Goal: Information Seeking & Learning: Learn about a topic

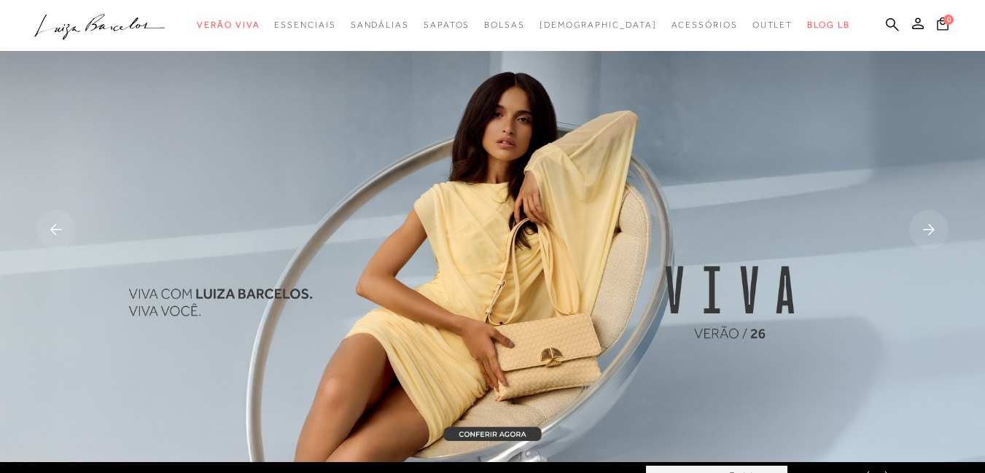
click at [886, 20] on icon at bounding box center [892, 24] width 13 height 13
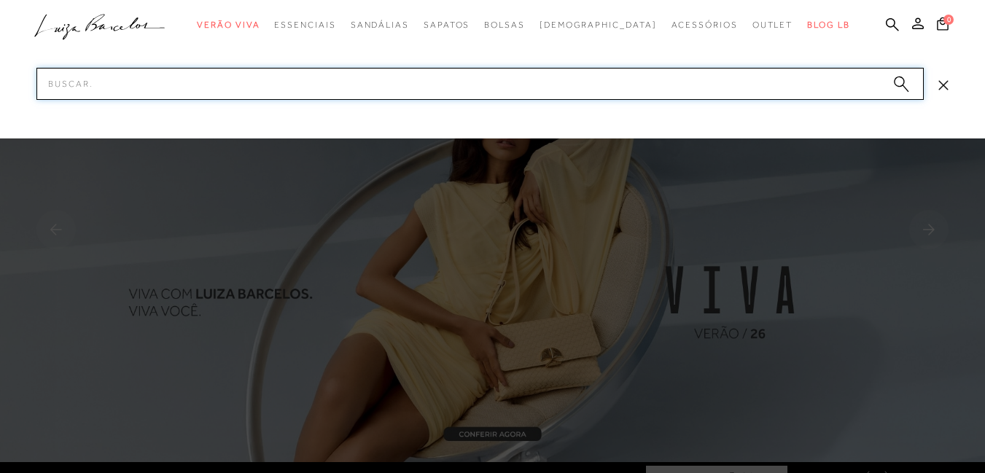
click at [697, 85] on input "Pesquisar" at bounding box center [480, 84] width 888 height 32
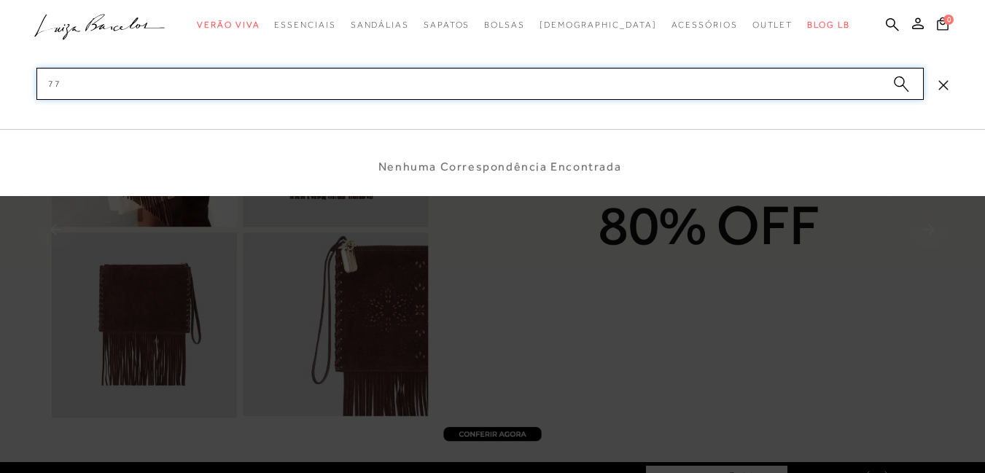
type input "7"
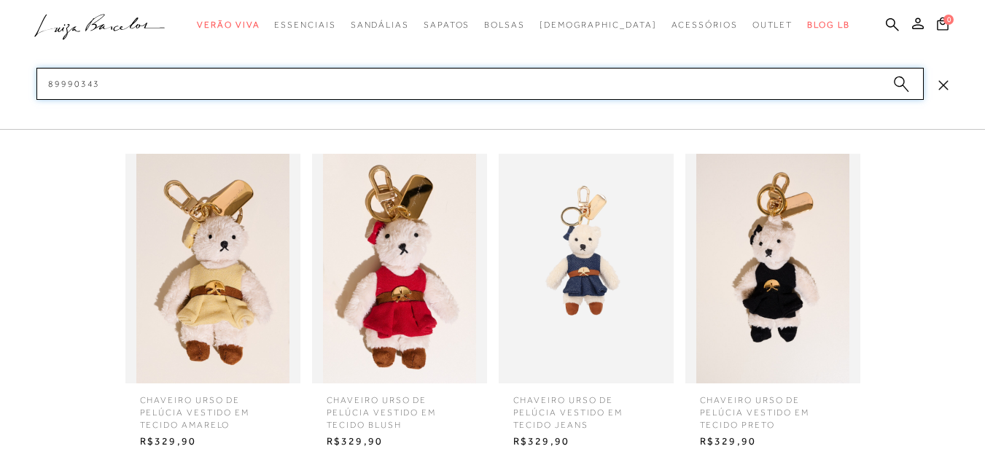
scroll to position [73, 0]
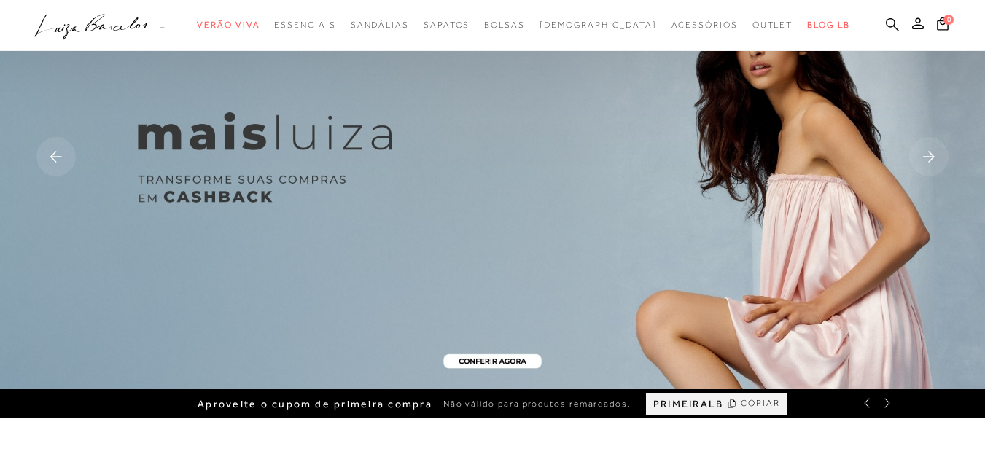
click at [886, 23] on icon at bounding box center [892, 24] width 13 height 13
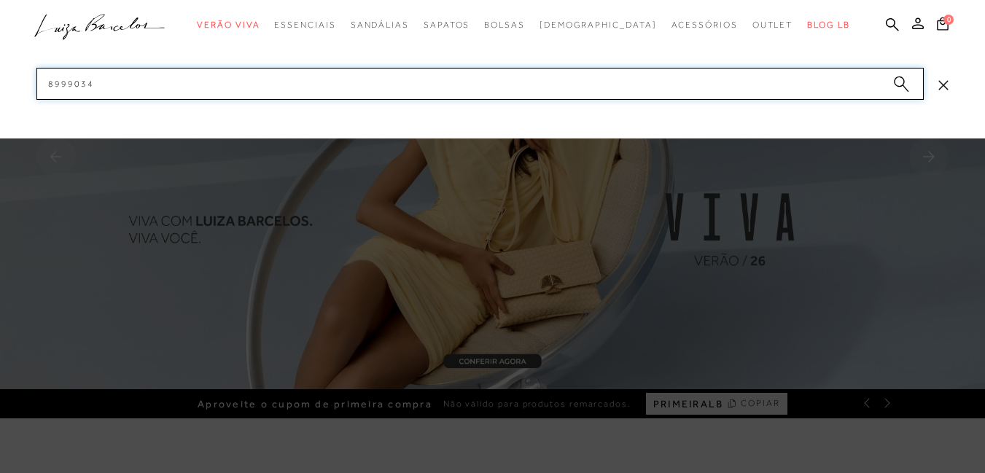
type input "89990343"
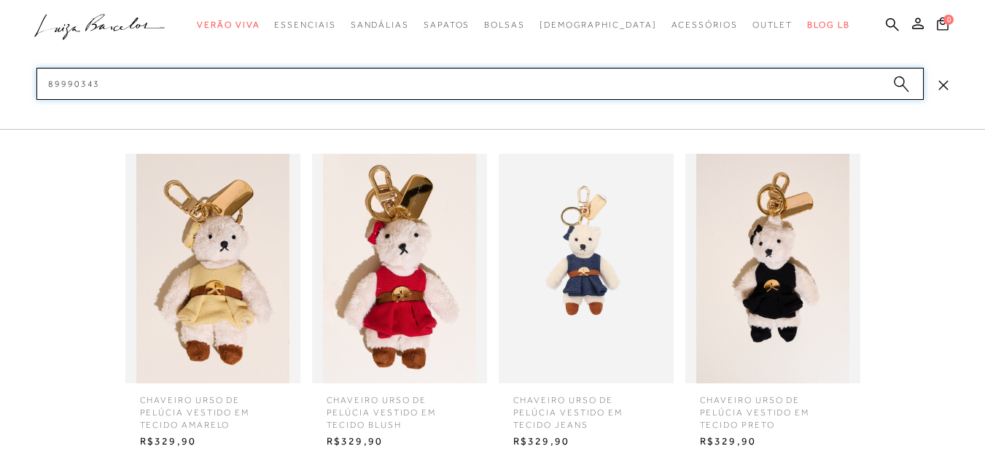
scroll to position [146, 0]
click at [571, 419] on span "CHAVEIRO URSO DE PELÚCIA VESTIDO EM TECIDO JEANS" at bounding box center [586, 407] width 168 height 47
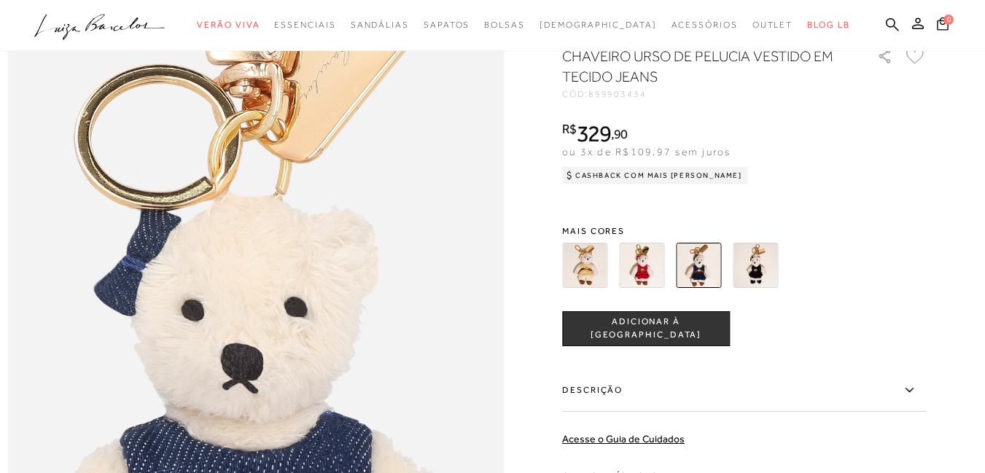
scroll to position [729, 0]
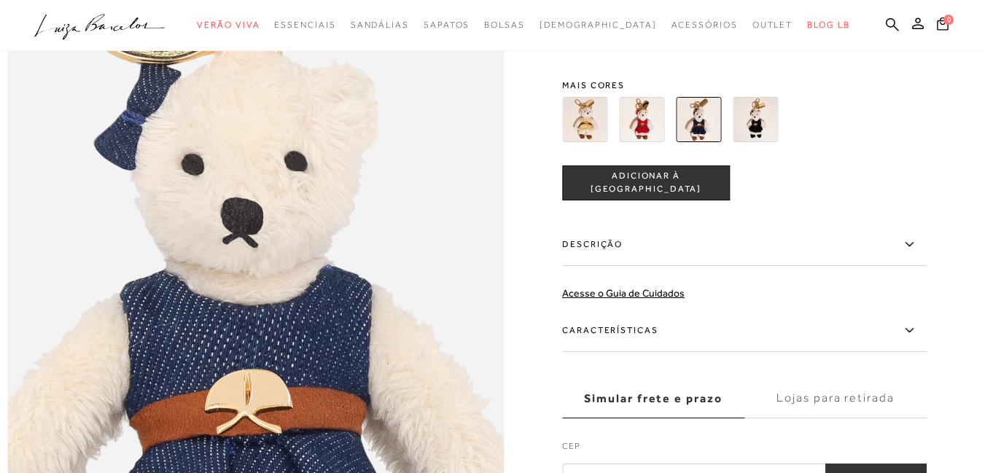
click at [618, 266] on label "Descrição" at bounding box center [744, 245] width 365 height 42
click at [0, 0] on input "Descrição" at bounding box center [0, 0] width 0 height 0
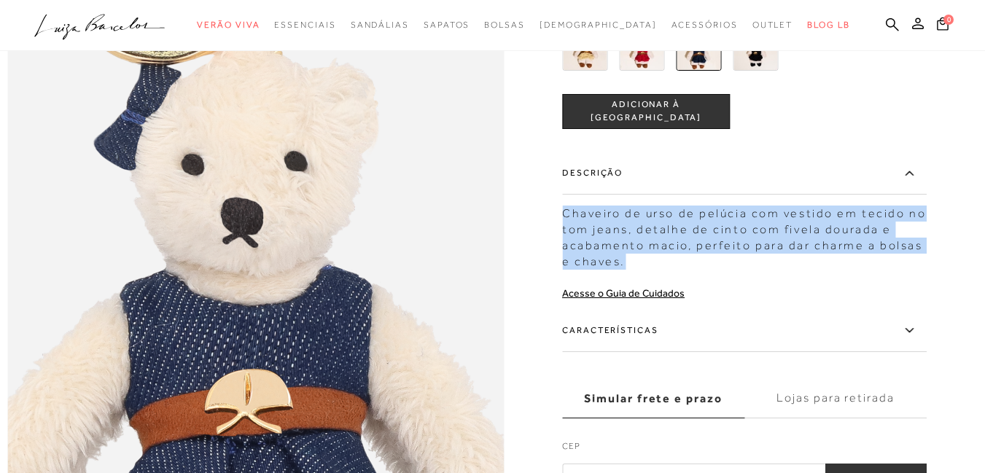
drag, startPoint x: 636, startPoint y: 291, endPoint x: 571, endPoint y: 238, distance: 83.9
click at [571, 238] on div "Chaveiro de urso de pelúcia com vestido em tecido no tom jeans, detalhe de cint…" at bounding box center [744, 233] width 365 height 71
copy div "Chaveiro de urso de pelúcia com vestido em tecido no tom jeans, detalhe de cint…"
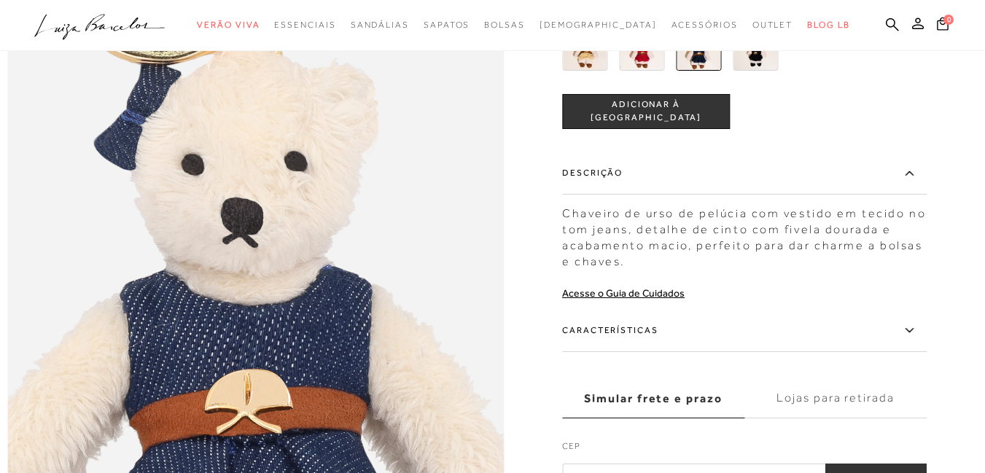
click at [640, 351] on label "Características" at bounding box center [744, 331] width 365 height 42
click at [0, 0] on input "Características" at bounding box center [0, 0] width 0 height 0
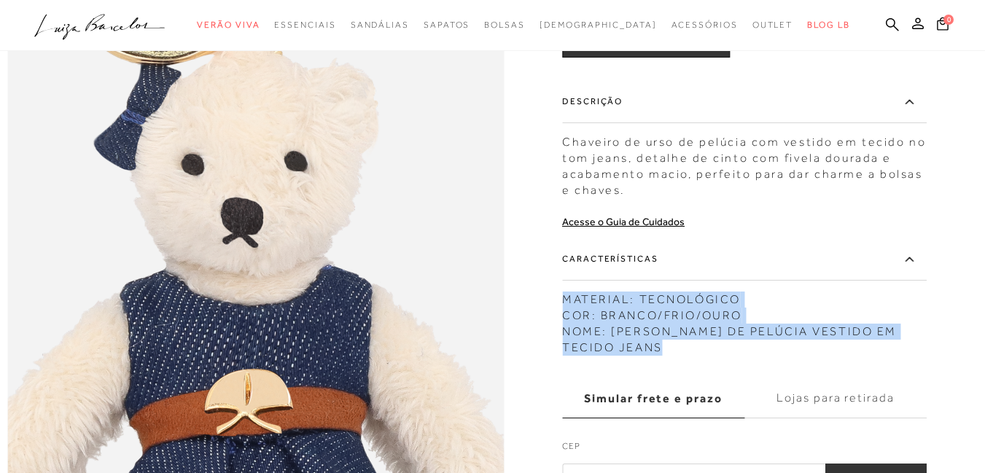
drag, startPoint x: 668, startPoint y: 374, endPoint x: 570, endPoint y: 328, distance: 108.6
click at [570, 328] on div "MATERIAL: TECNOLÓGICO COR: BRANCO/FRIO/OURO NOME: CHAVEIRO URSO DE PELÚCIA VEST…" at bounding box center [744, 319] width 365 height 71
copy div "MATERIAL: TECNOLÓGICO COR: BRANCO/FRIO/OURO NOME: CHAVEIRO URSO DE PELÚCIA VEST…"
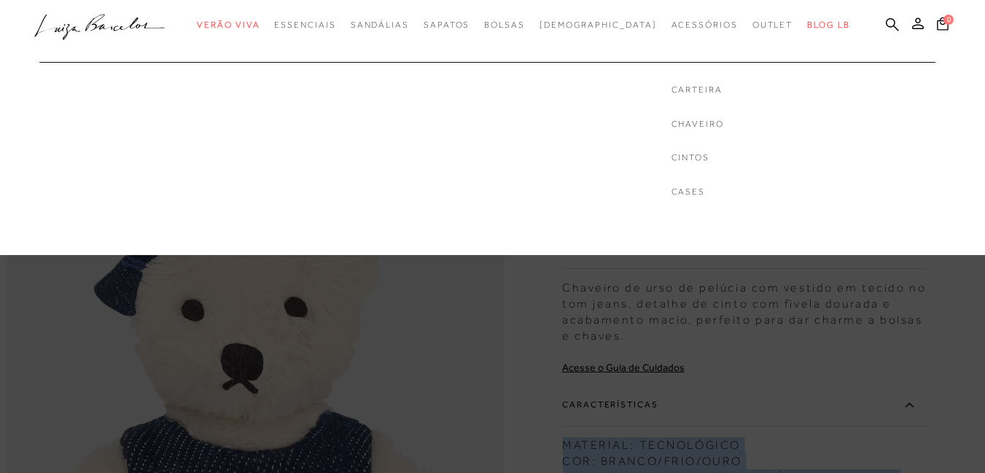
scroll to position [510, 0]
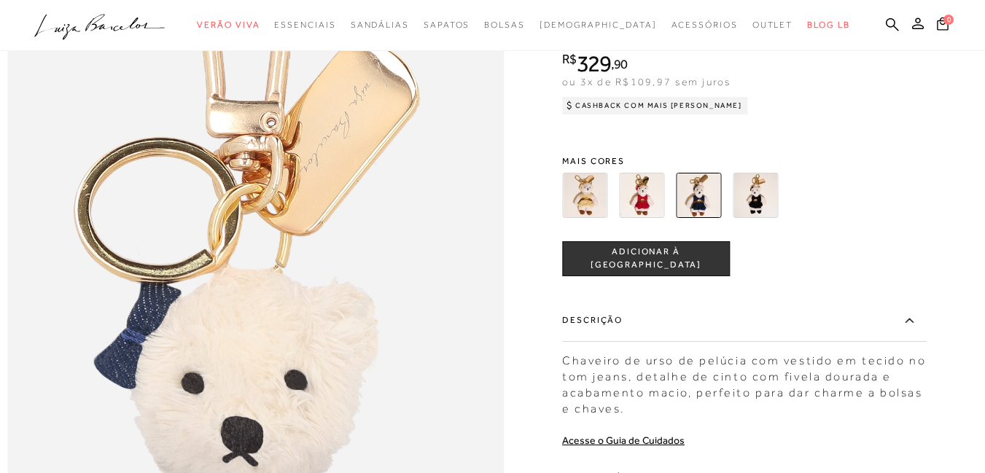
click at [578, 218] on img at bounding box center [584, 195] width 45 height 45
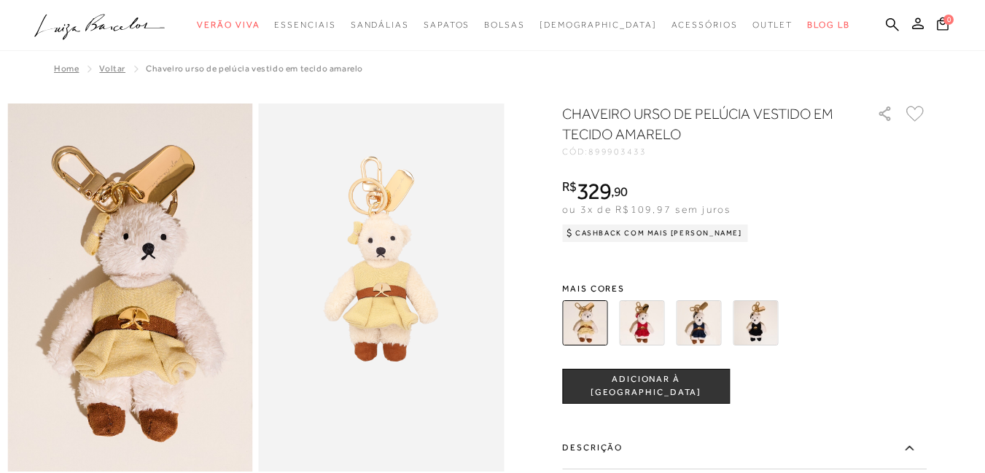
click at [760, 321] on img at bounding box center [755, 322] width 45 height 45
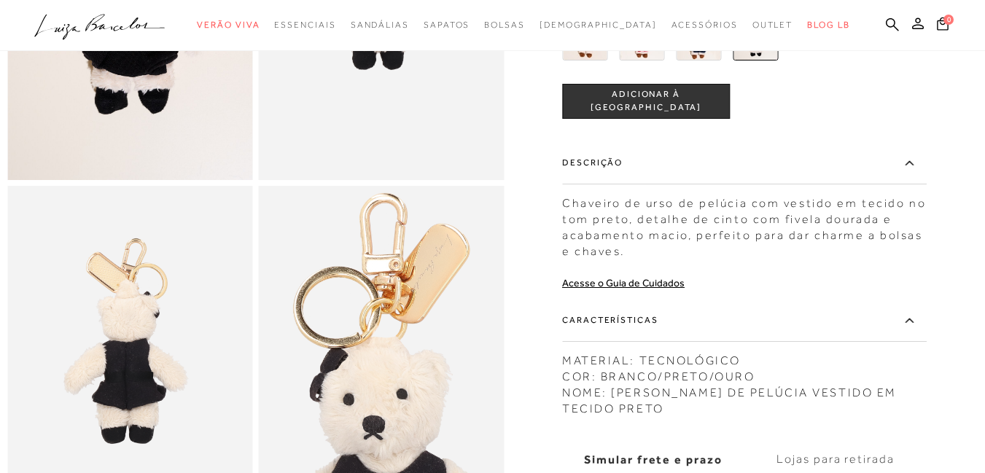
scroll to position [146, 0]
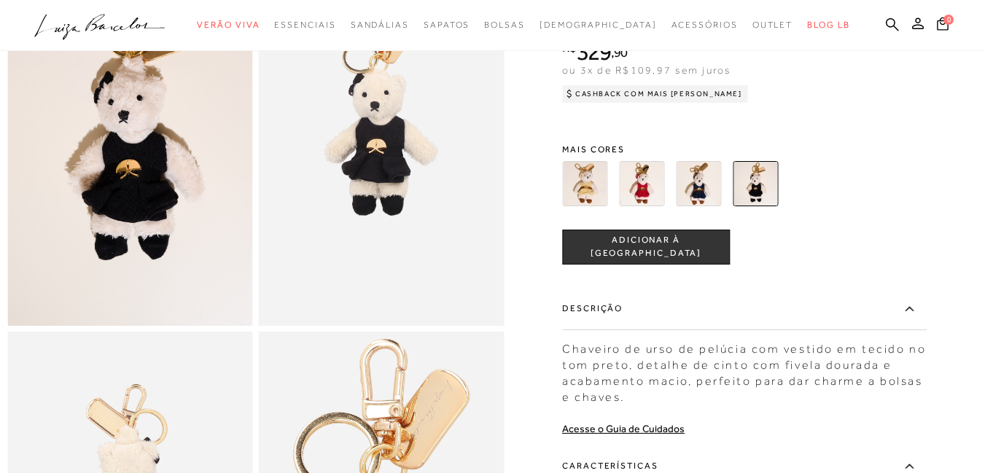
click at [599, 203] on img at bounding box center [584, 182] width 45 height 45
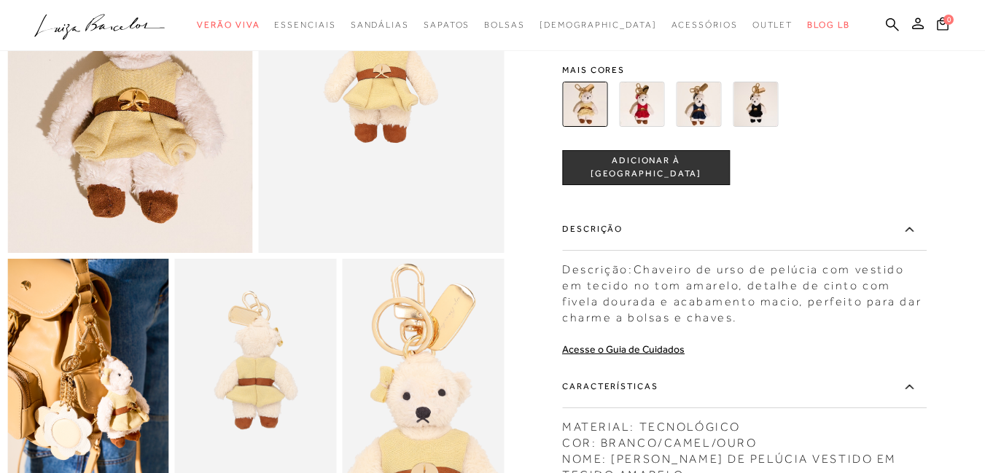
scroll to position [146, 0]
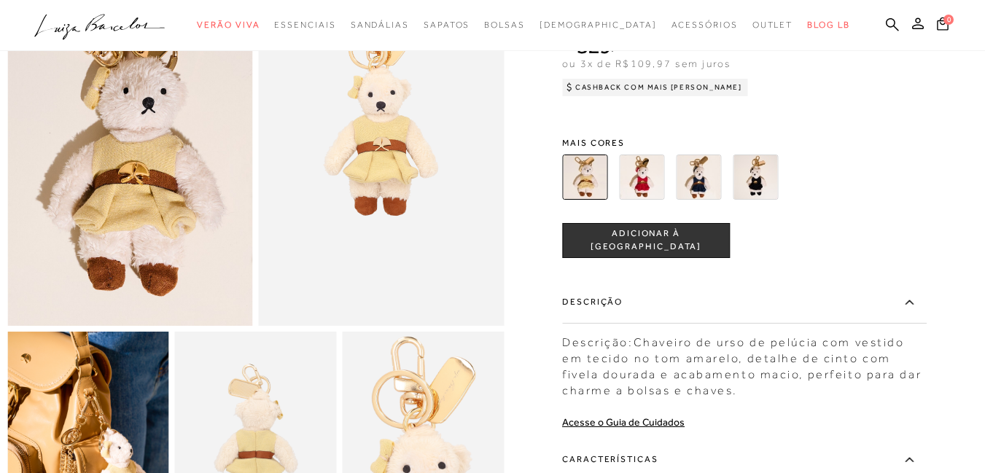
click at [693, 174] on img at bounding box center [698, 177] width 45 height 45
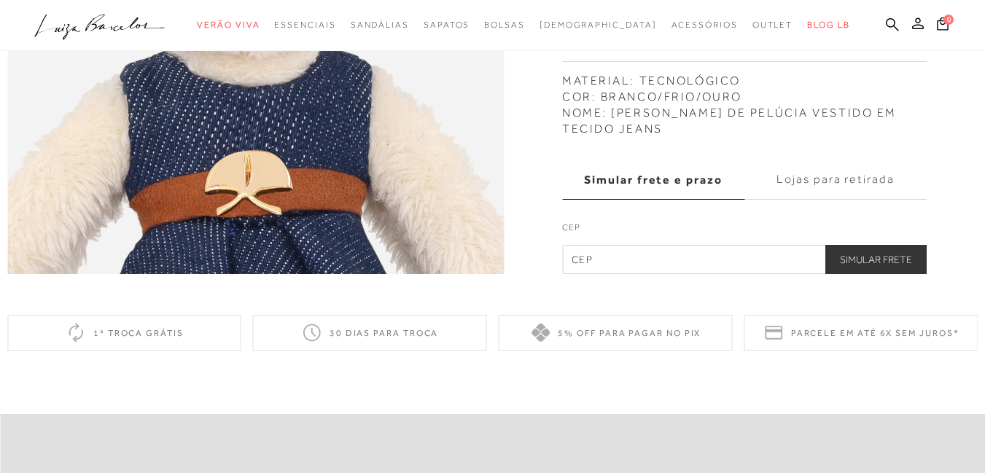
scroll to position [729, 0]
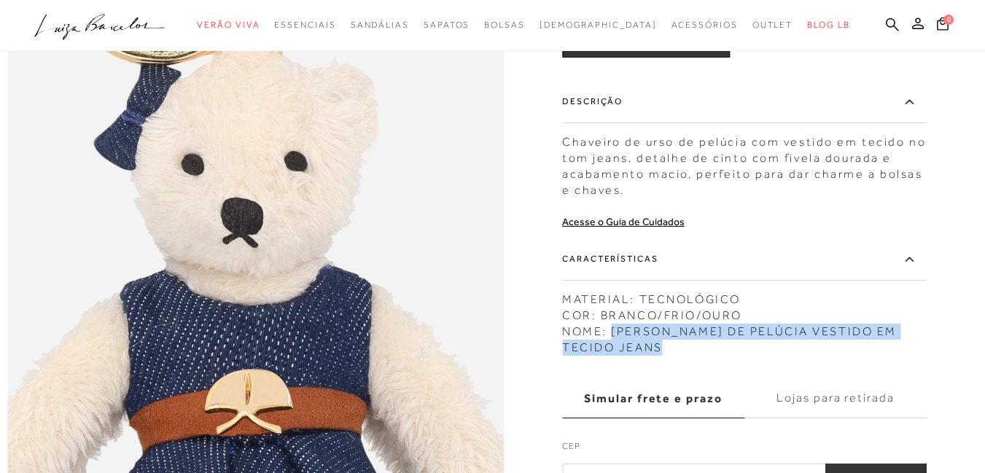
drag, startPoint x: 616, startPoint y: 358, endPoint x: 807, endPoint y: 386, distance: 193.1
click at [807, 386] on div "CHAVEIRO URSO DE PELÚCIA VESTIDO EM TECIDO JEANS CÓD: 899903434 × É necessário …" at bounding box center [744, 125] width 365 height 736
copy div "CHAVEIRO URSO DE PELÚCIA VESTIDO EM TECIDO JEANS"
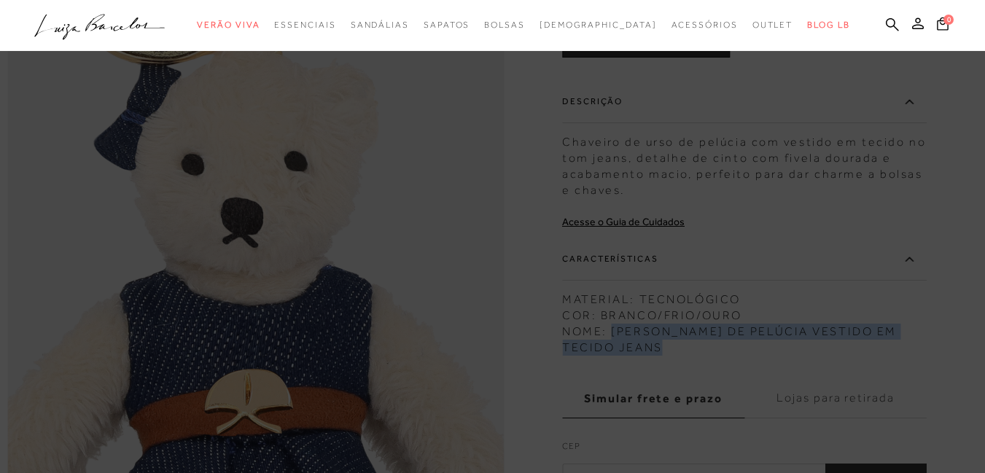
scroll to position [438, 0]
